Goal: Find specific page/section: Find specific page/section

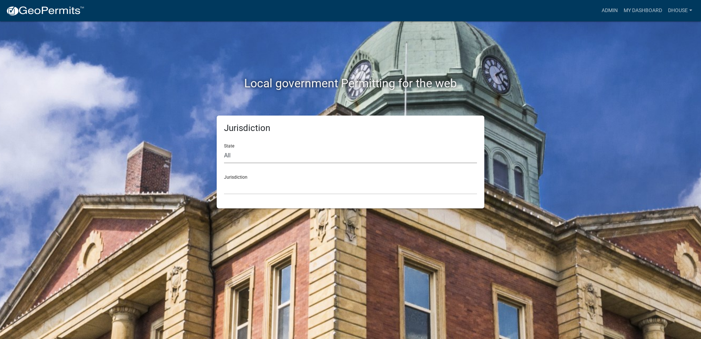
click at [289, 155] on select "All [US_STATE] [US_STATE] [US_STATE] [US_STATE] [US_STATE] [US_STATE] [US_STATE…" at bounding box center [350, 155] width 253 height 15
select select "[US_STATE]"
click at [224, 148] on select "All [US_STATE] [US_STATE] [US_STATE] [US_STATE] [US_STATE] [US_STATE] [US_STATE…" at bounding box center [350, 155] width 253 height 15
click at [296, 178] on div "Jurisdiction [GEOGRAPHIC_DATA], [US_STATE] [GEOGRAPHIC_DATA], [US_STATE] [GEOGR…" at bounding box center [350, 181] width 253 height 25
click at [301, 185] on select "[GEOGRAPHIC_DATA], [US_STATE] [GEOGRAPHIC_DATA], [US_STATE] [GEOGRAPHIC_DATA], …" at bounding box center [350, 186] width 253 height 15
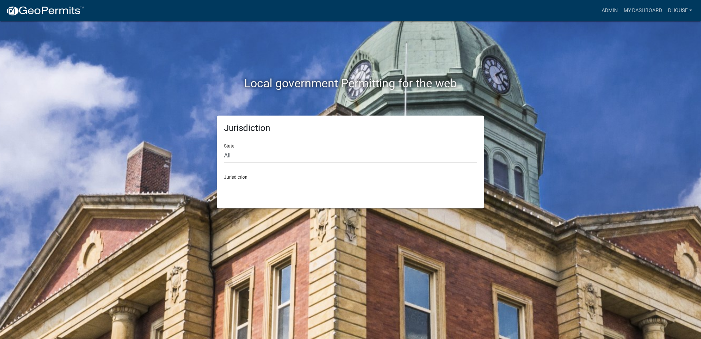
click at [252, 156] on select "All [US_STATE] [US_STATE] [US_STATE] [US_STATE] [US_STATE] [US_STATE] [US_STATE…" at bounding box center [350, 155] width 253 height 15
select select "[US_STATE]"
click at [224, 148] on select "All [US_STATE] [US_STATE] [US_STATE] [US_STATE] [US_STATE] [US_STATE] [US_STATE…" at bounding box center [350, 155] width 253 height 15
click at [257, 186] on select "[GEOGRAPHIC_DATA], [US_STATE] [GEOGRAPHIC_DATA], [US_STATE] [GEOGRAPHIC_DATA], …" at bounding box center [350, 186] width 253 height 15
